Goal: Task Accomplishment & Management: Use online tool/utility

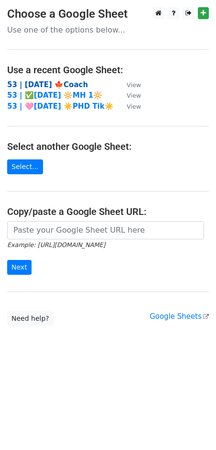
click at [47, 81] on strong "53 | [DATE] 🍁Coach" at bounding box center [47, 84] width 81 height 9
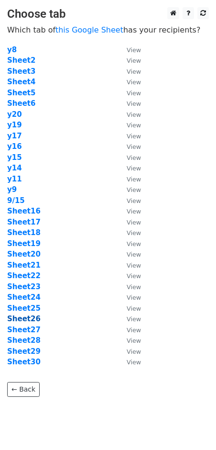
click at [23, 315] on strong "Sheet26" at bounding box center [23, 318] width 33 height 9
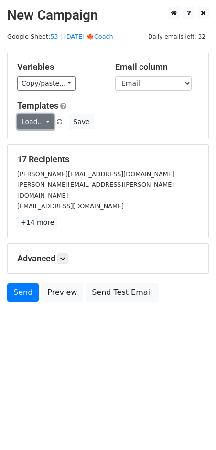
click at [27, 119] on link "Load..." at bounding box center [35, 121] width 37 height 15
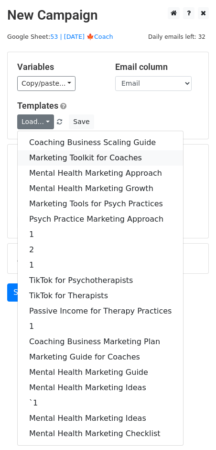
click at [56, 157] on link "Marketing Toolkit for Coaches" at bounding box center [101, 157] width 166 height 15
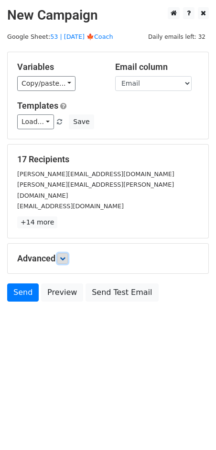
click at [65, 255] on icon at bounding box center [63, 258] width 6 height 6
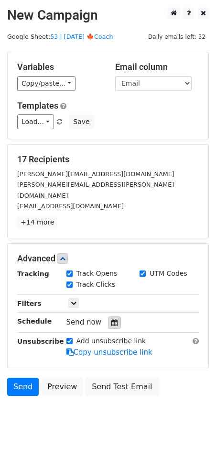
click at [112, 316] on div at bounding box center [114, 322] width 13 height 12
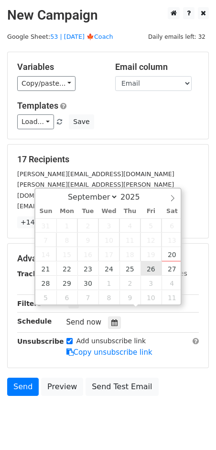
type input "[DATE] 12:00"
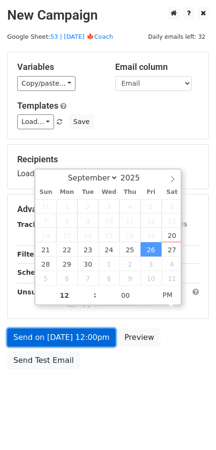
click at [82, 342] on link "Send on Sep 26 at 12:00pm" at bounding box center [61, 337] width 109 height 18
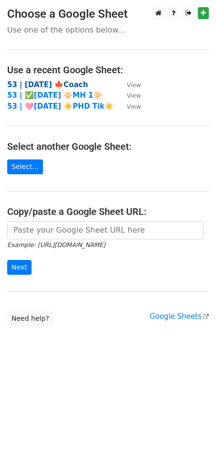
click at [69, 85] on strong "53 | [DATE] 🍁Coach" at bounding box center [47, 84] width 81 height 9
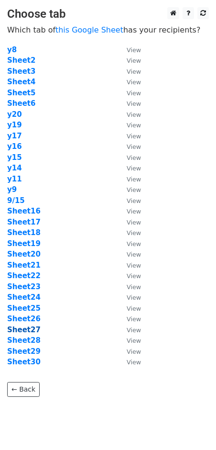
click at [33, 329] on strong "Sheet27" at bounding box center [23, 329] width 33 height 9
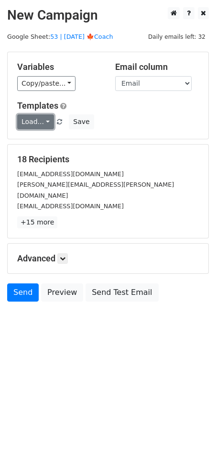
click at [39, 123] on link "Load..." at bounding box center [35, 121] width 37 height 15
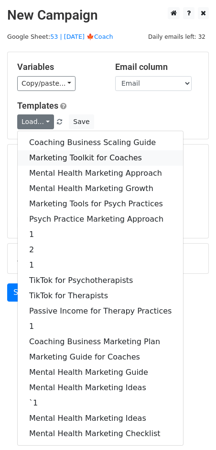
click at [50, 152] on link "Marketing Toolkit for Coaches" at bounding box center [101, 157] width 166 height 15
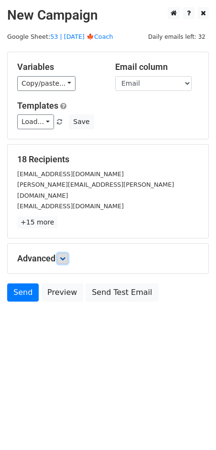
click at [64, 255] on icon at bounding box center [63, 258] width 6 height 6
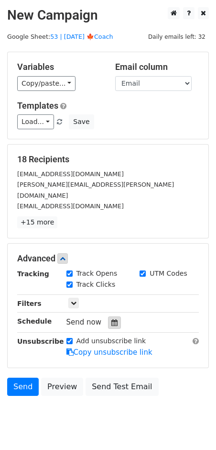
click at [115, 316] on div at bounding box center [114, 322] width 13 height 12
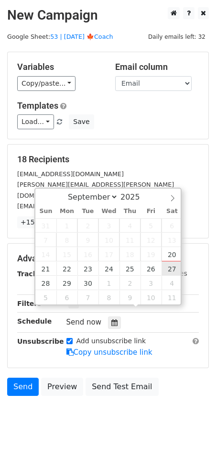
type input "2025-09-27 12:00"
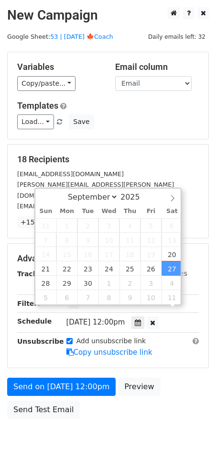
drag, startPoint x: 166, startPoint y: 270, endPoint x: 102, endPoint y: 325, distance: 84.4
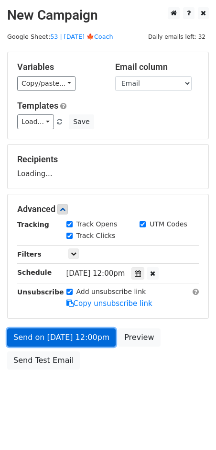
click at [87, 340] on link "Send on Sep 27 at 12:00pm" at bounding box center [61, 337] width 109 height 18
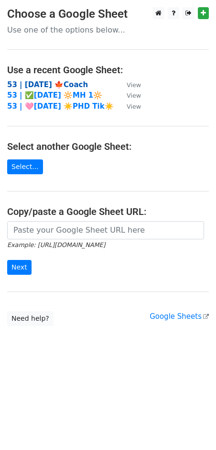
click at [65, 86] on strong "53 | [DATE] 🍁Coach" at bounding box center [47, 84] width 81 height 9
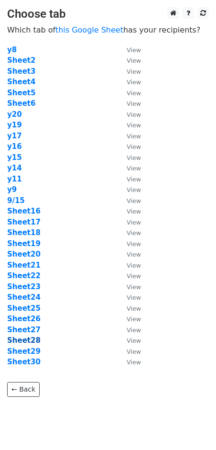
click at [31, 339] on strong "Sheet28" at bounding box center [23, 340] width 33 height 9
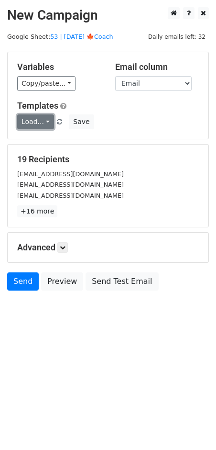
click at [36, 121] on link "Load..." at bounding box center [35, 121] width 37 height 15
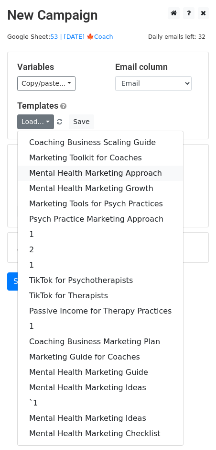
click at [46, 166] on link "Mental Health Marketing Approach" at bounding box center [101, 173] width 166 height 15
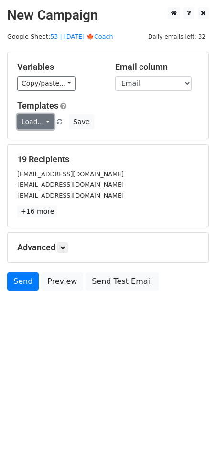
click at [34, 117] on link "Load..." at bounding box center [35, 121] width 37 height 15
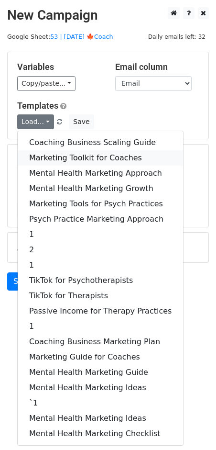
click at [54, 156] on link "Marketing Toolkit for Coaches" at bounding box center [101, 157] width 166 height 15
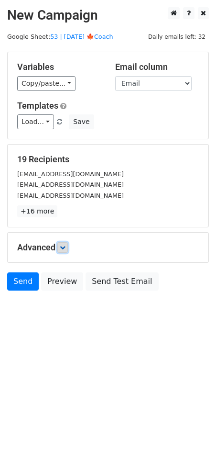
click at [65, 245] on icon at bounding box center [63, 247] width 6 height 6
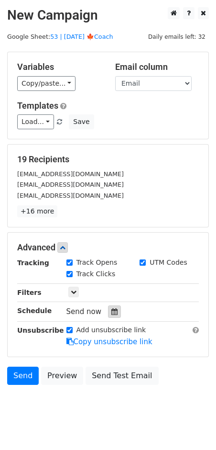
click at [109, 307] on div at bounding box center [114, 311] width 13 height 12
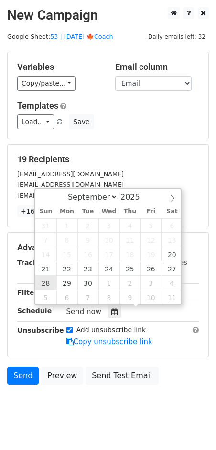
type input "2025-09-28 12:00"
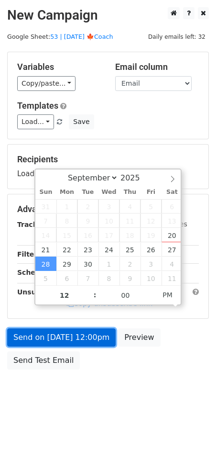
click at [55, 337] on link "Send on Sep 28 at 12:00pm" at bounding box center [61, 337] width 109 height 18
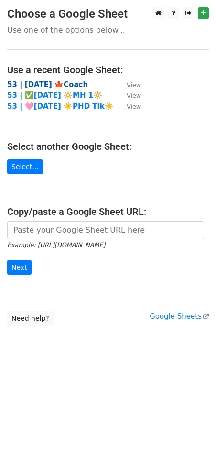
click at [85, 83] on strong "53 | [DATE] 🍁Coach" at bounding box center [47, 84] width 81 height 9
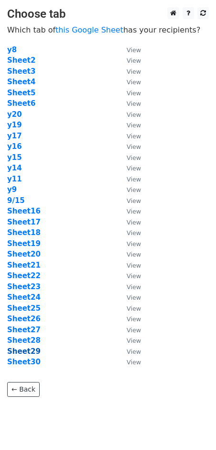
click at [29, 350] on strong "Sheet29" at bounding box center [23, 351] width 33 height 9
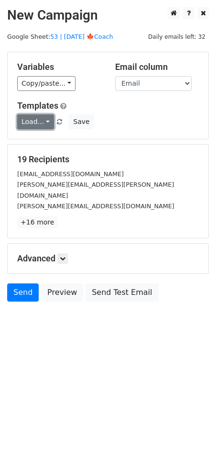
click at [40, 121] on link "Load..." at bounding box center [35, 121] width 37 height 15
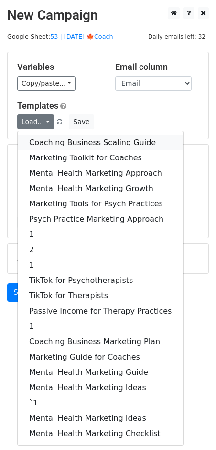
click at [55, 135] on link "Coaching Business Scaling Guide" at bounding box center [101, 142] width 166 height 15
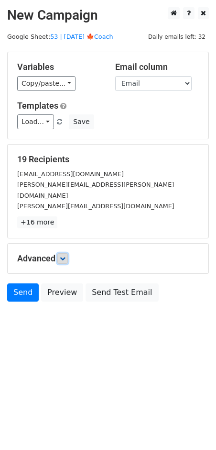
click at [66, 255] on icon at bounding box center [63, 258] width 6 height 6
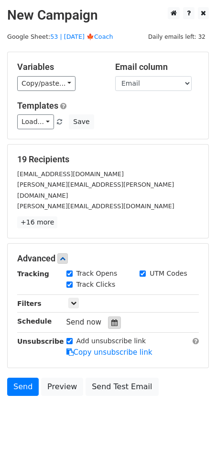
click at [111, 319] on icon at bounding box center [114, 322] width 6 height 7
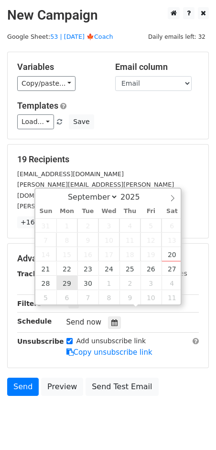
type input "[DATE] 12:00"
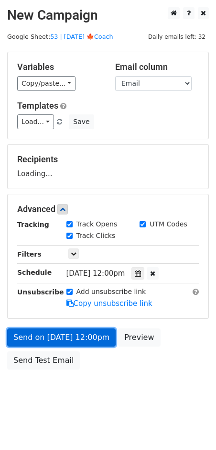
click at [68, 342] on link "Send on [DATE] 12:00pm" at bounding box center [61, 337] width 109 height 18
